Goal: Information Seeking & Learning: Check status

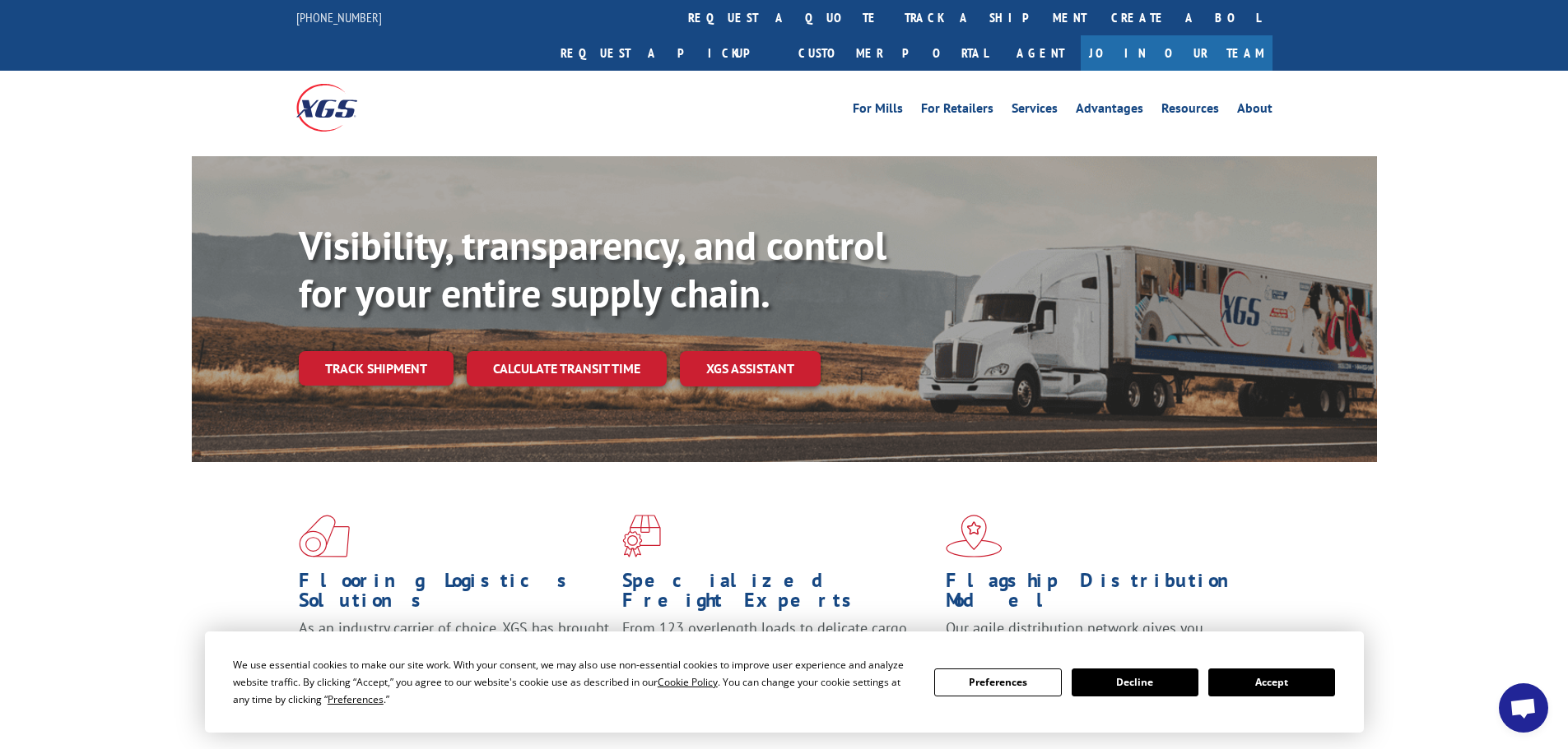
click at [355, 352] on link "Track shipment" at bounding box center [376, 368] width 155 height 34
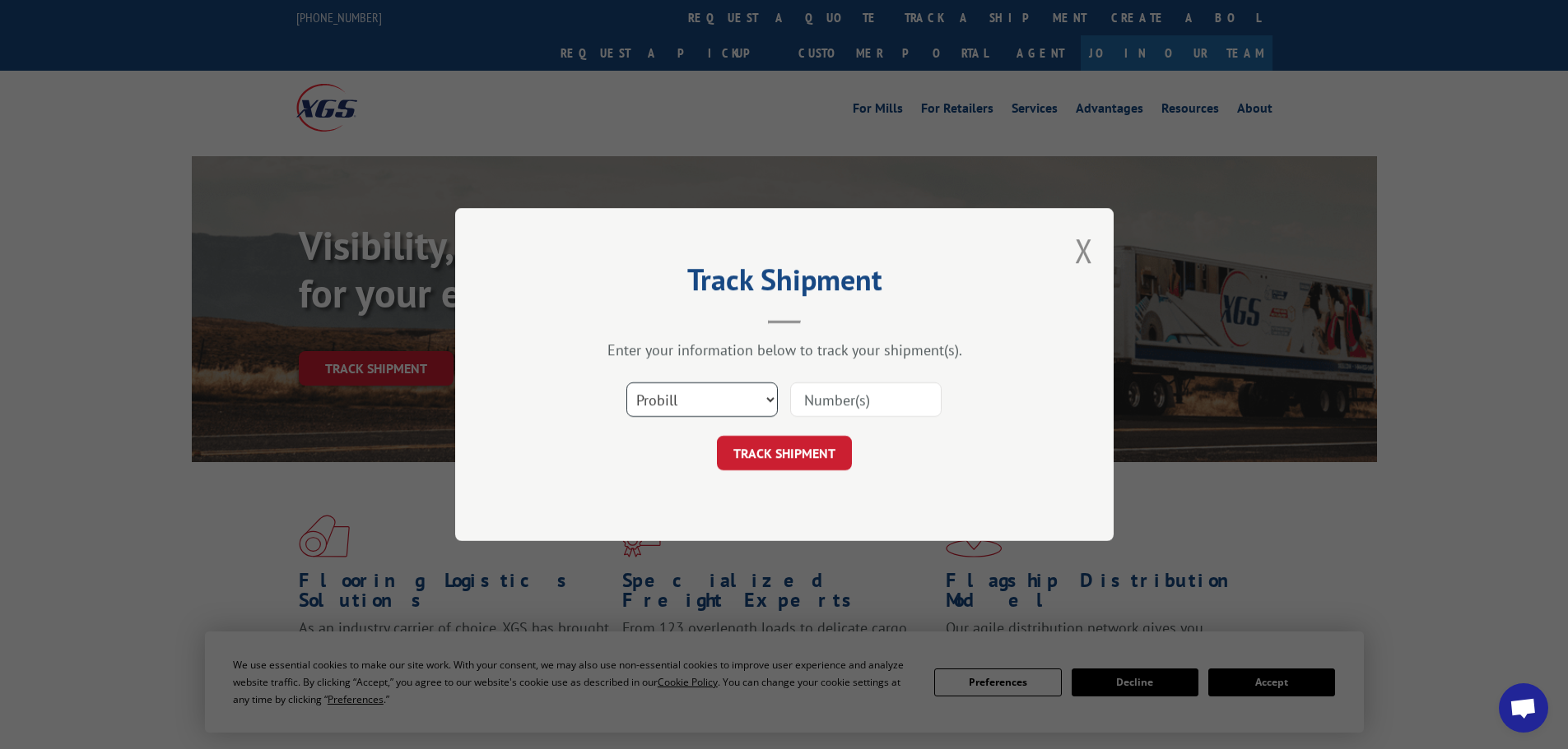
click at [689, 403] on select "Select category... Probill BOL PO" at bounding box center [702, 399] width 152 height 34
select select "bol"
click at [626, 382] on select "Select category... Probill BOL PO" at bounding box center [702, 399] width 152 height 34
click at [857, 395] on input at bounding box center [866, 399] width 152 height 34
paste input "453743"
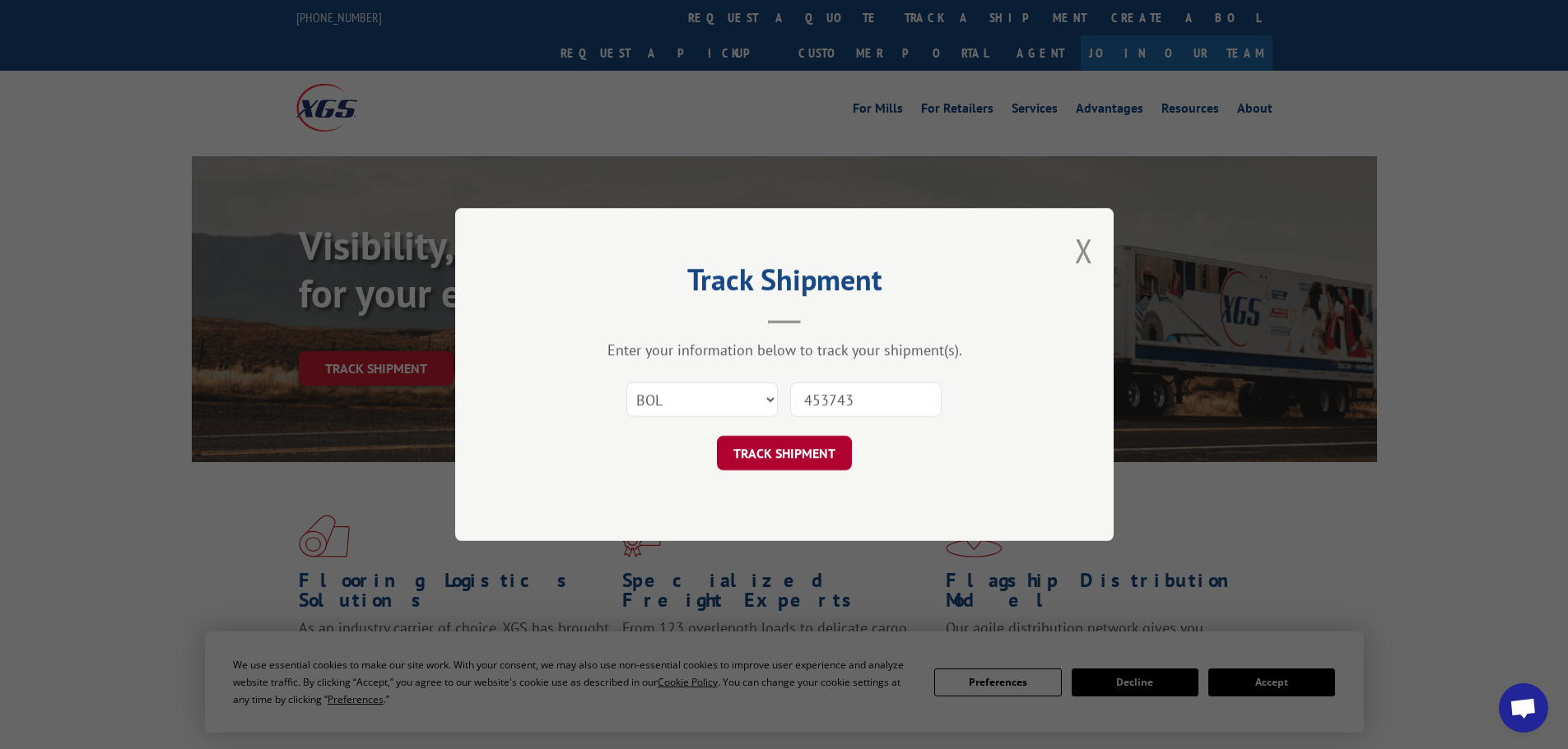
type input "453743"
click at [778, 447] on button "TRACK SHIPMENT" at bounding box center [784, 452] width 135 height 34
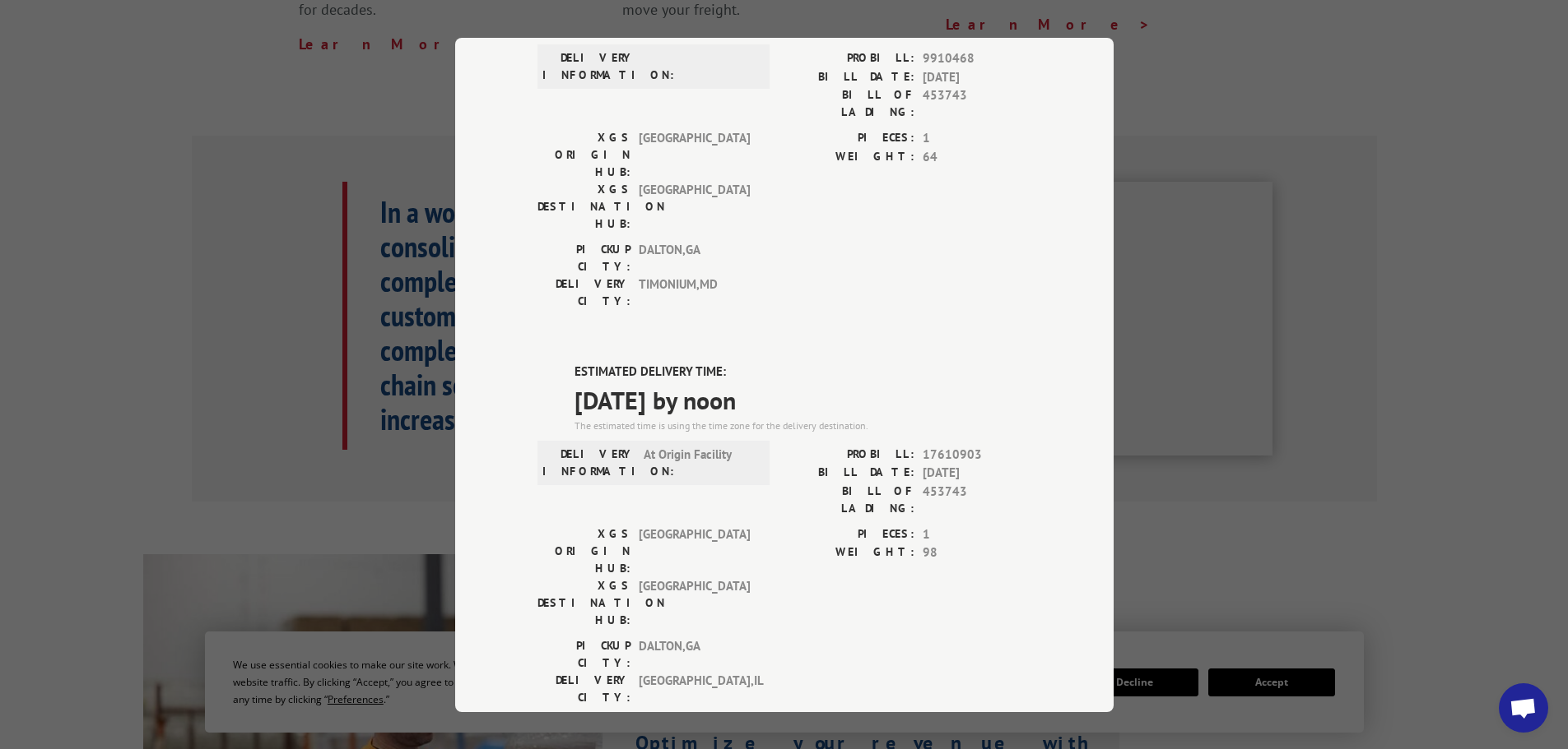
scroll to position [384, 0]
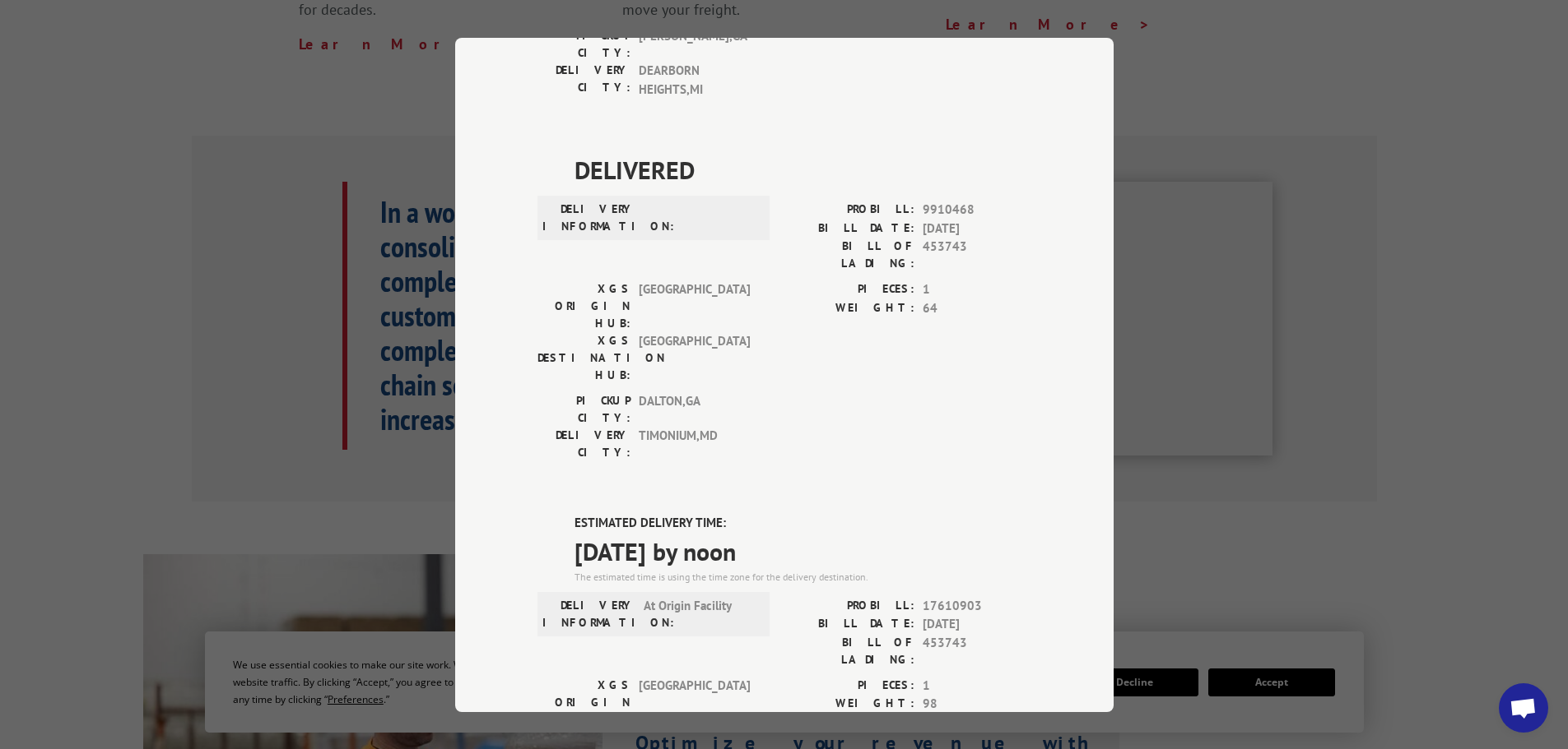
drag, startPoint x: 567, startPoint y: 346, endPoint x: 877, endPoint y: 387, distance: 312.7
copy div "ESTIMATED DELIVERY TIME: [DATE] by noon"
